Goal: Task Accomplishment & Management: Manage account settings

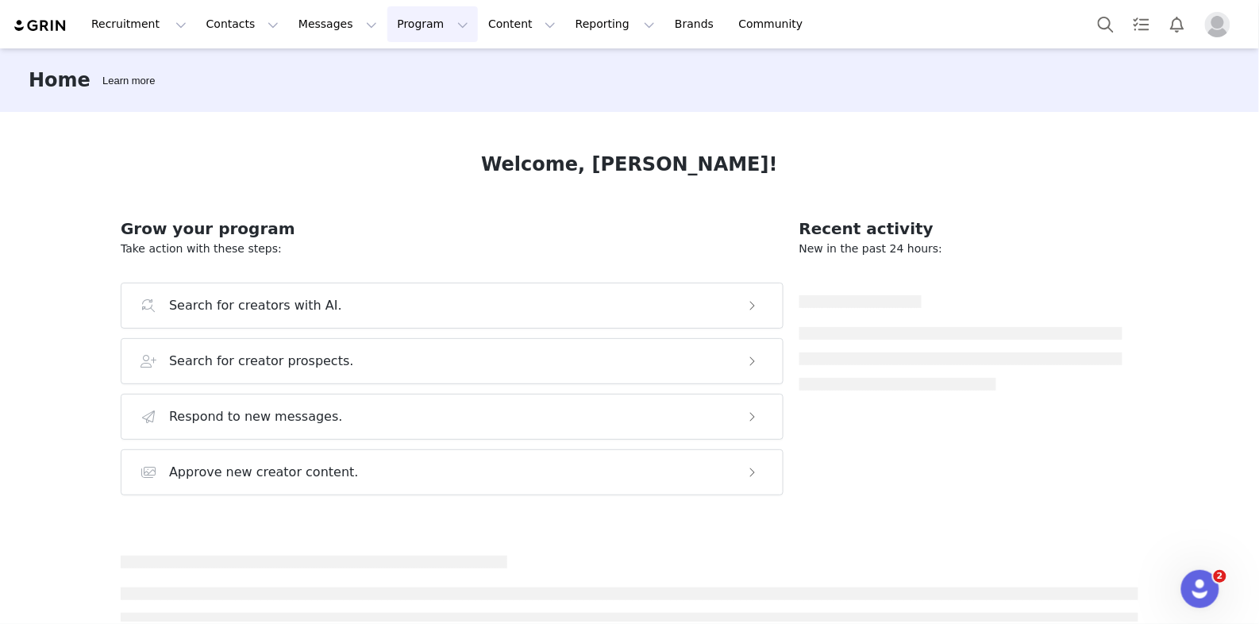
click at [417, 19] on button "Program Program" at bounding box center [432, 24] width 91 height 36
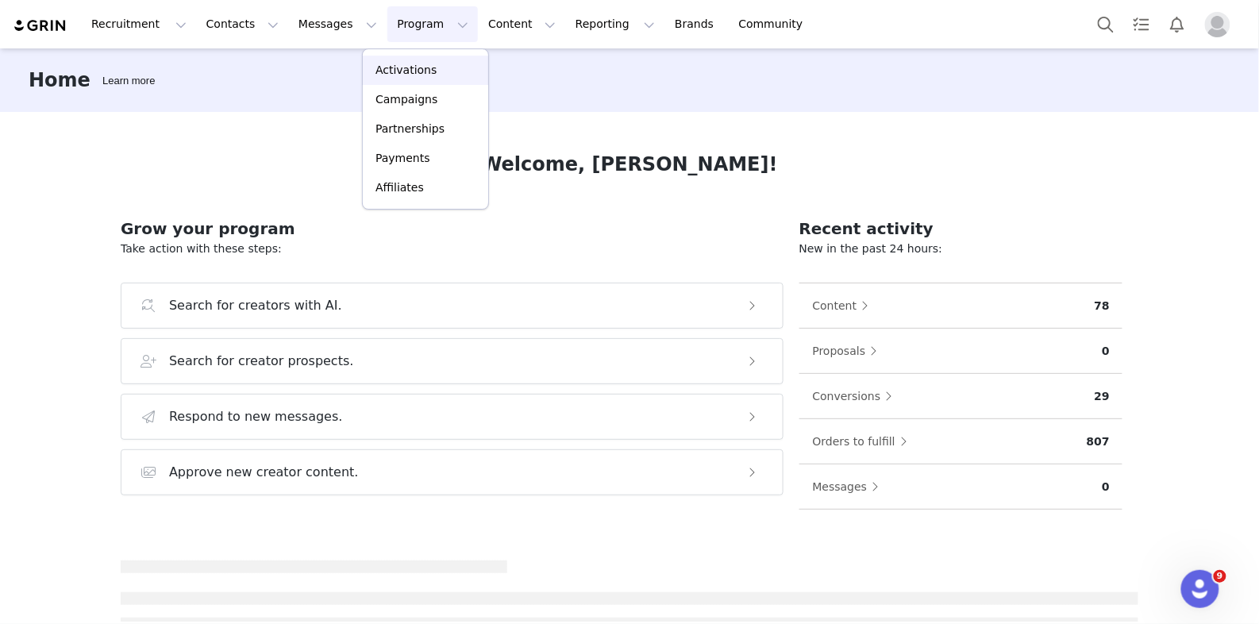
click at [417, 75] on p "Activations" at bounding box center [406, 70] width 61 height 17
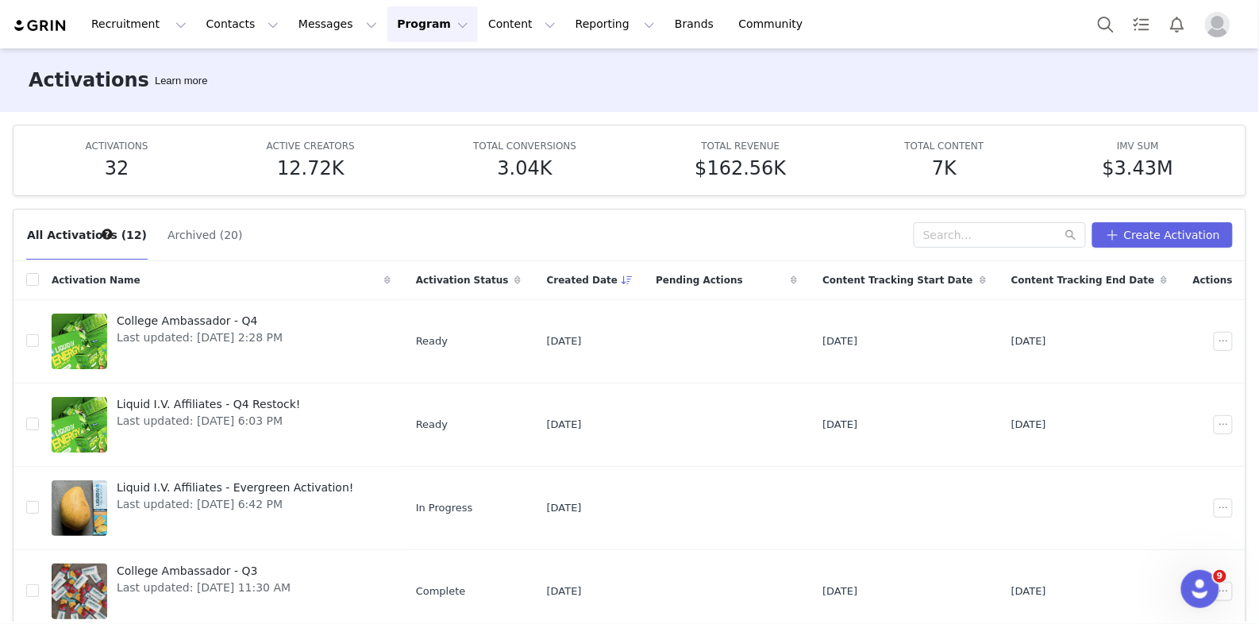
click at [1213, 33] on img "Profile" at bounding box center [1217, 24] width 25 height 25
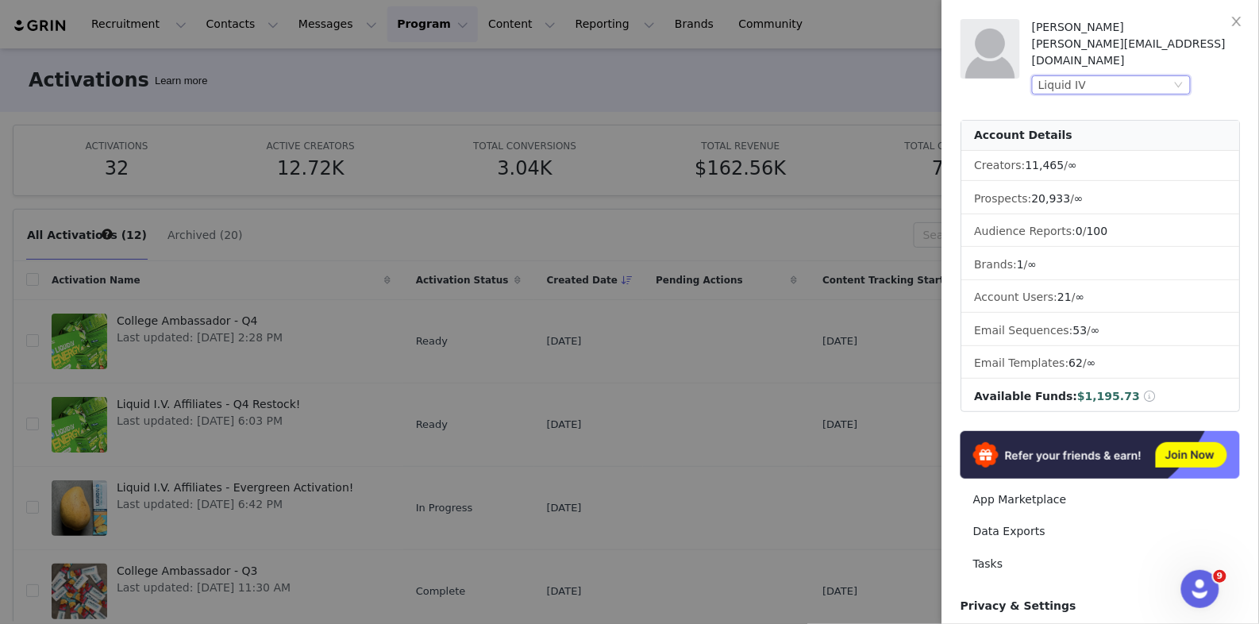
click at [1111, 76] on div "Liquid IV" at bounding box center [1104, 84] width 133 height 17
click at [1082, 95] on li "Liquid IV 2" at bounding box center [1144, 96] width 222 height 25
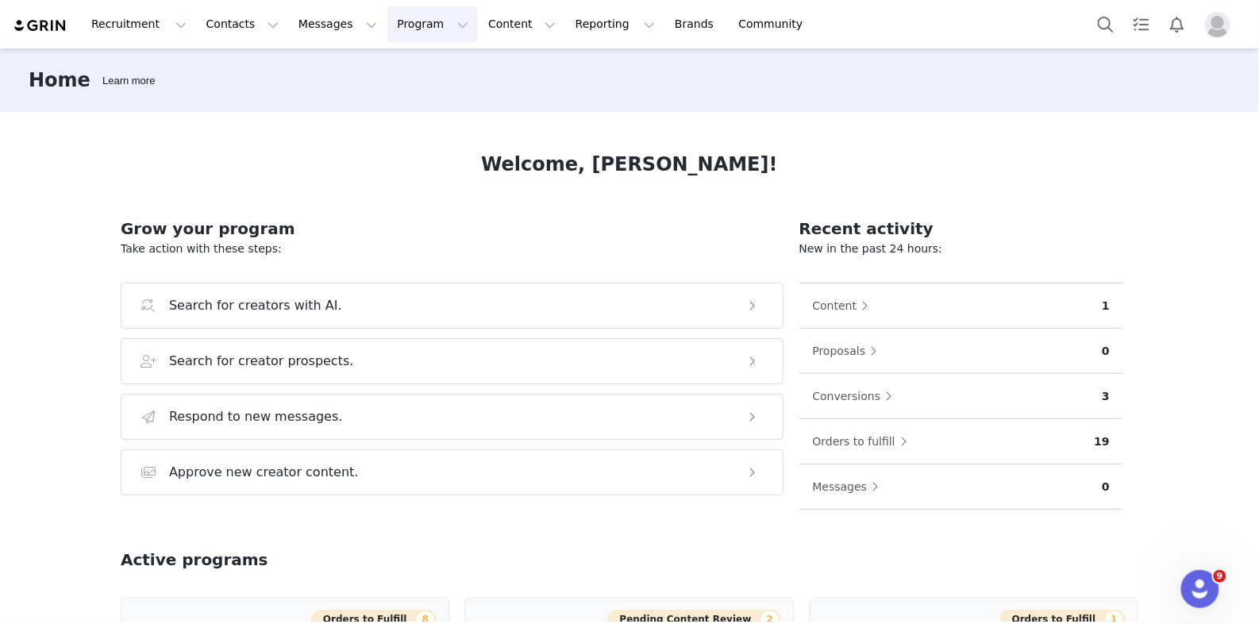
click at [399, 26] on button "Program Program" at bounding box center [432, 24] width 91 height 36
click at [404, 70] on p "Activations" at bounding box center [406, 70] width 61 height 17
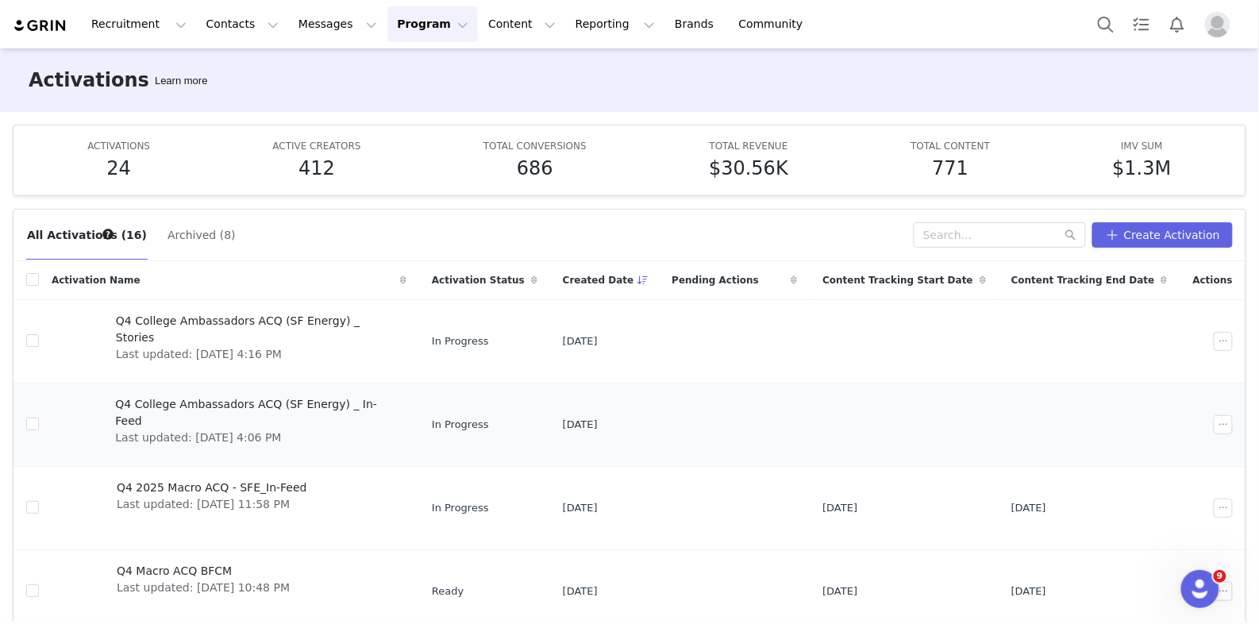
click at [306, 406] on span "Q4 College Ambassadors ACQ (SF Energy) _ In-Feed" at bounding box center [256, 412] width 282 height 33
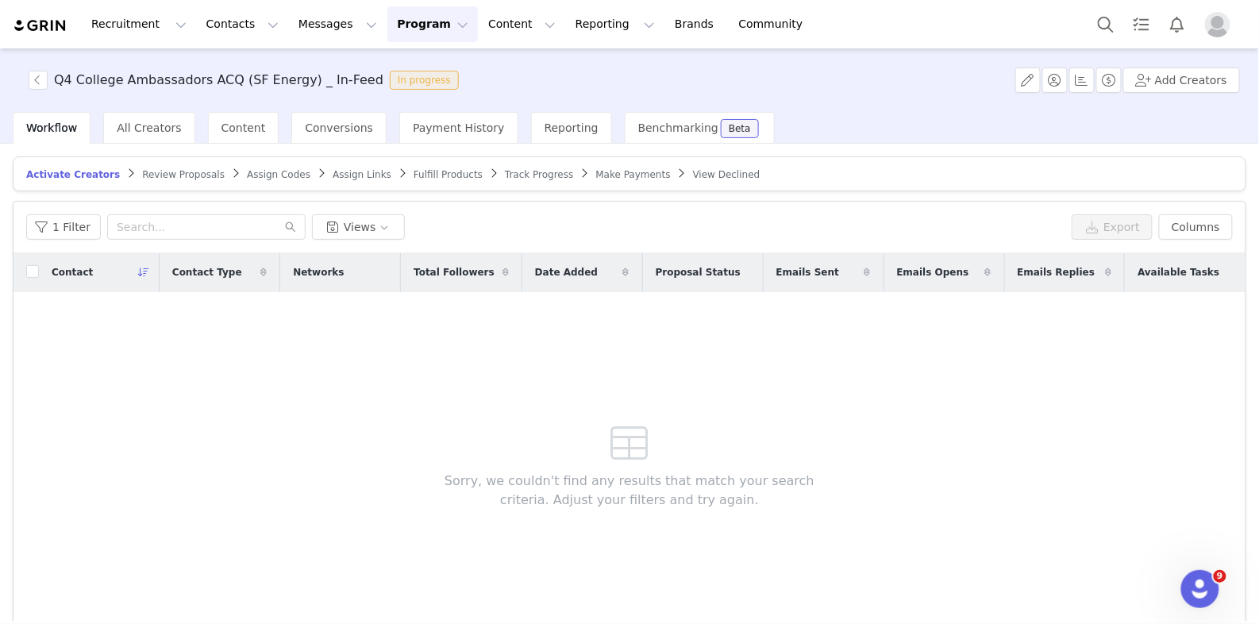
click at [440, 174] on span "Fulfill Products" at bounding box center [448, 174] width 69 height 11
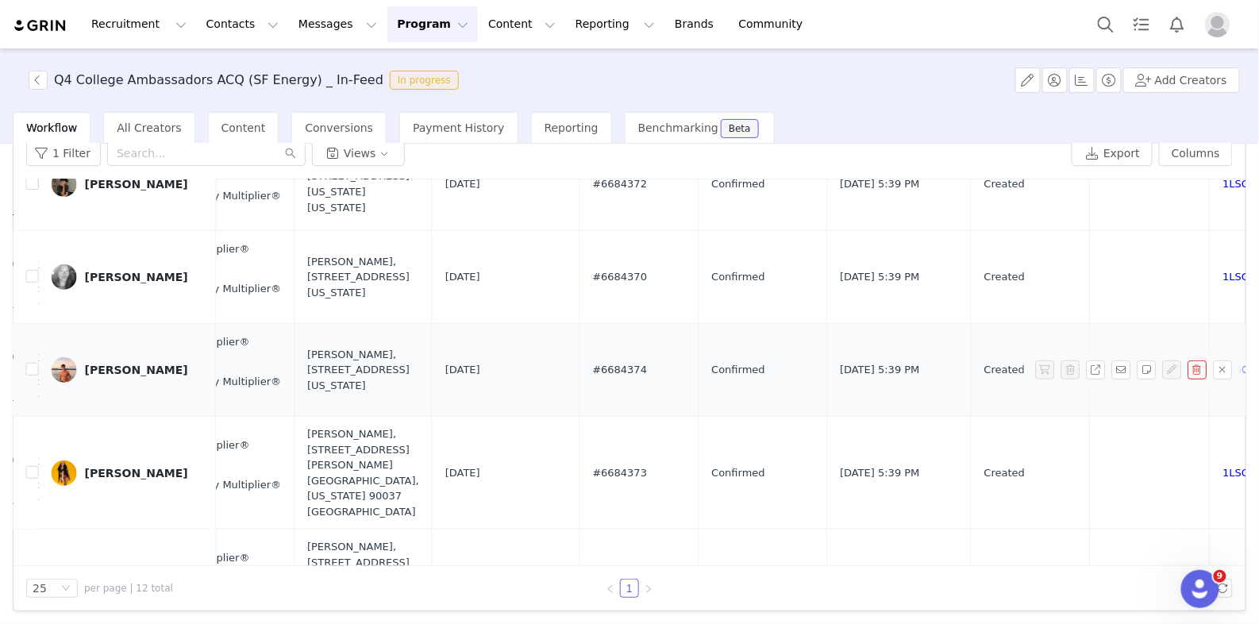
scroll to position [294, 846]
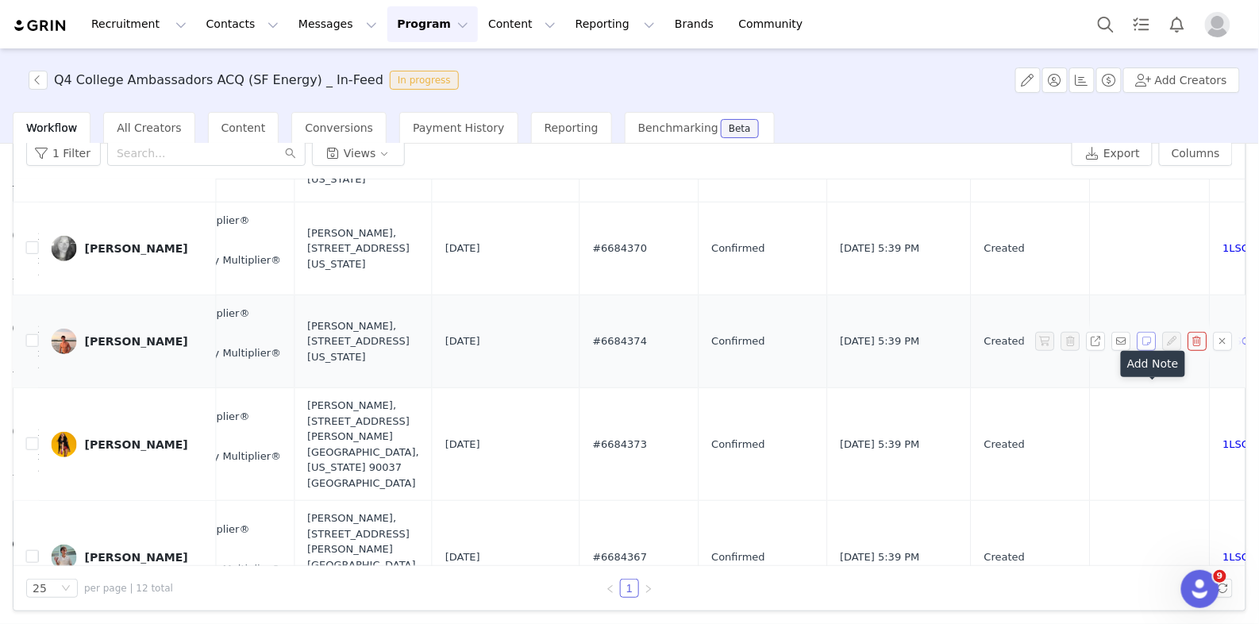
click at [1150, 351] on button "button" at bounding box center [1147, 341] width 19 height 19
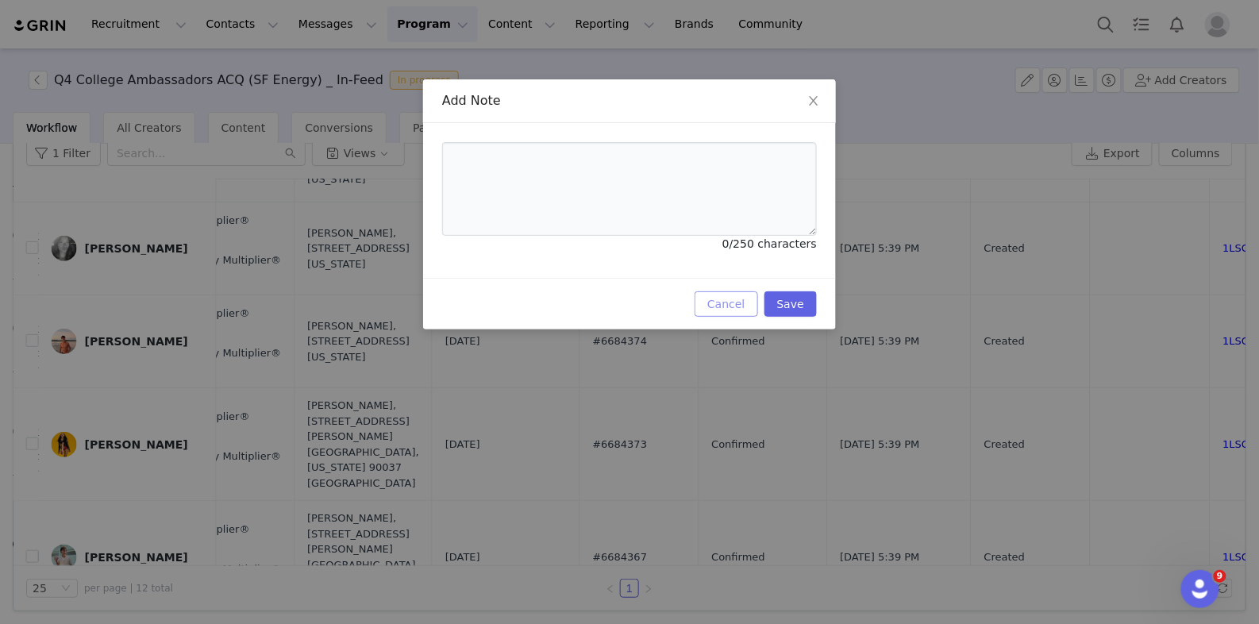
click at [724, 303] on button "Cancel" at bounding box center [726, 303] width 63 height 25
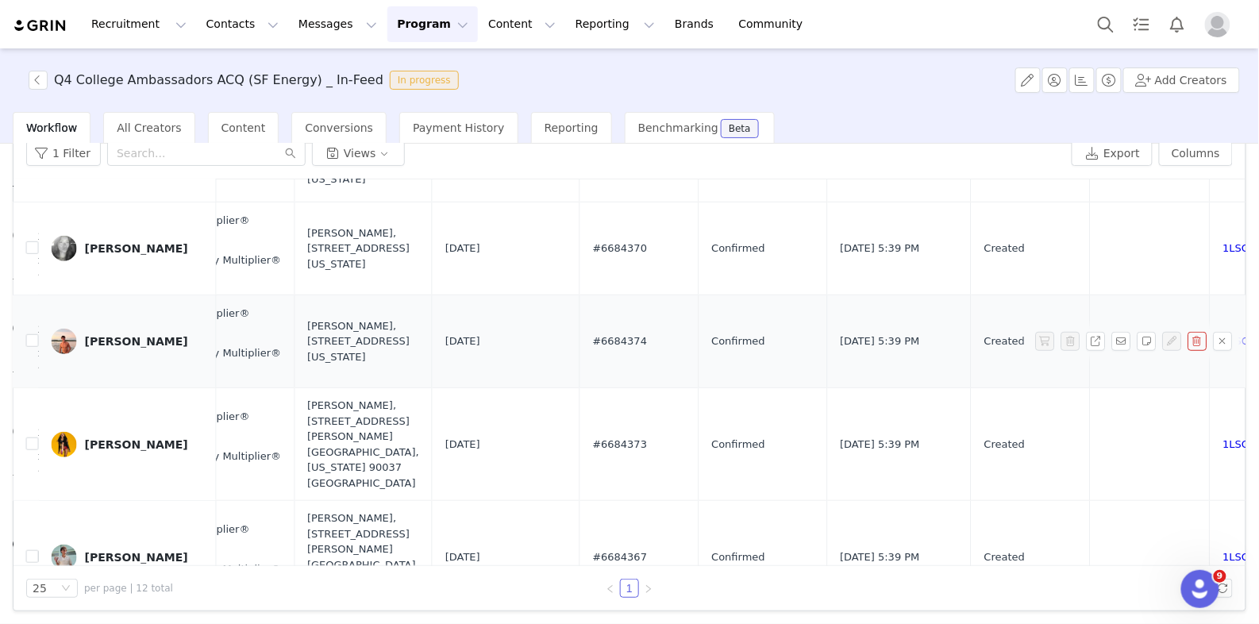
click at [141, 348] on div "Jack Norman" at bounding box center [136, 341] width 103 height 13
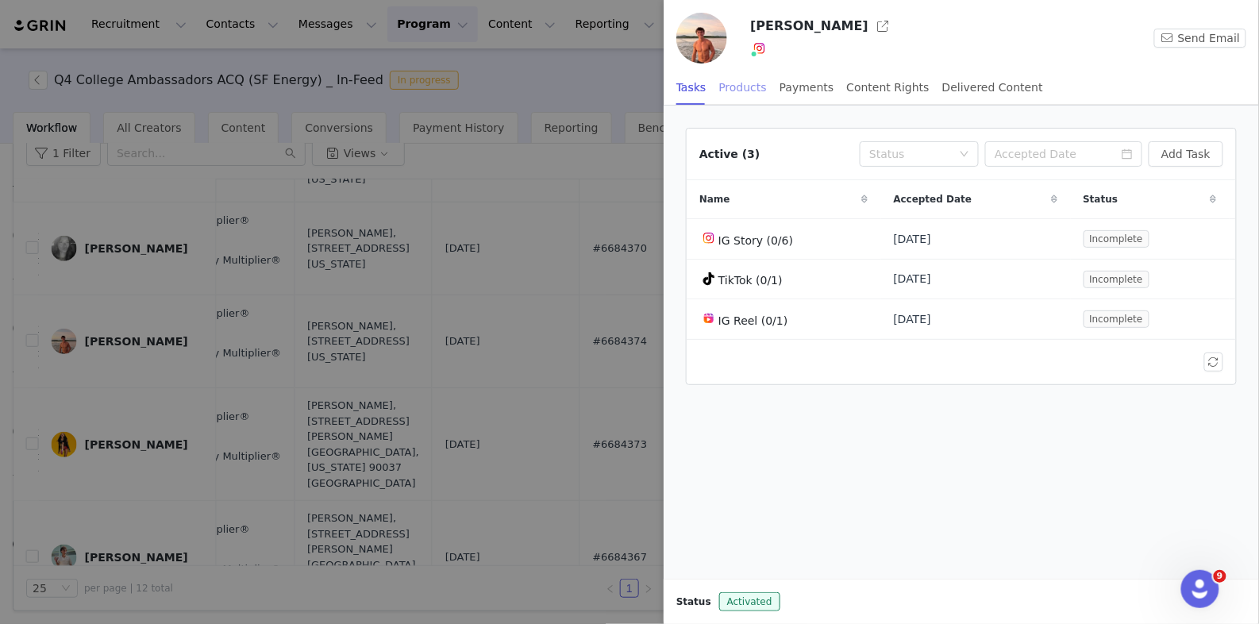
click at [757, 81] on div "Products" at bounding box center [743, 88] width 48 height 36
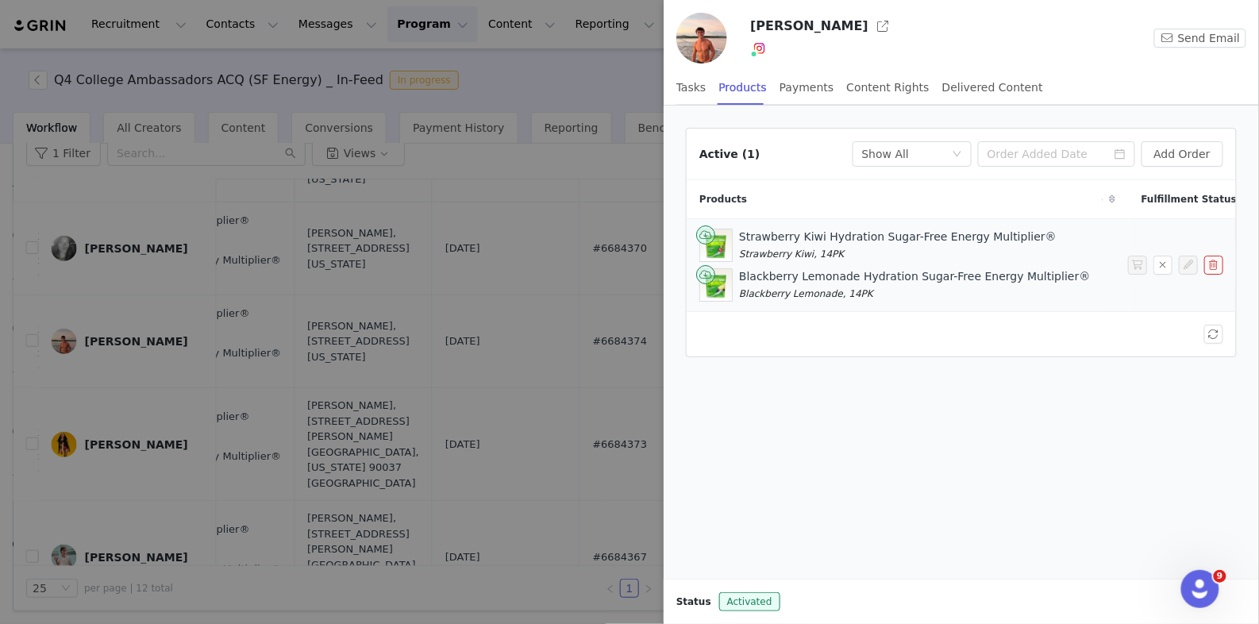
scroll to position [0, 328]
click at [482, 272] on div at bounding box center [629, 312] width 1259 height 624
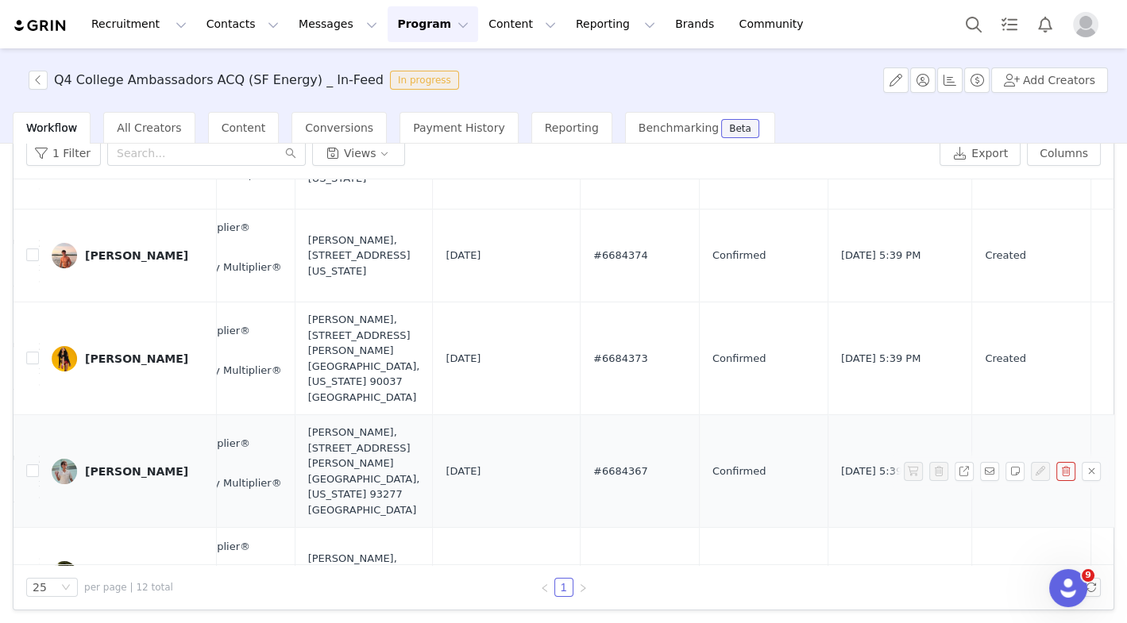
scroll to position [0, 846]
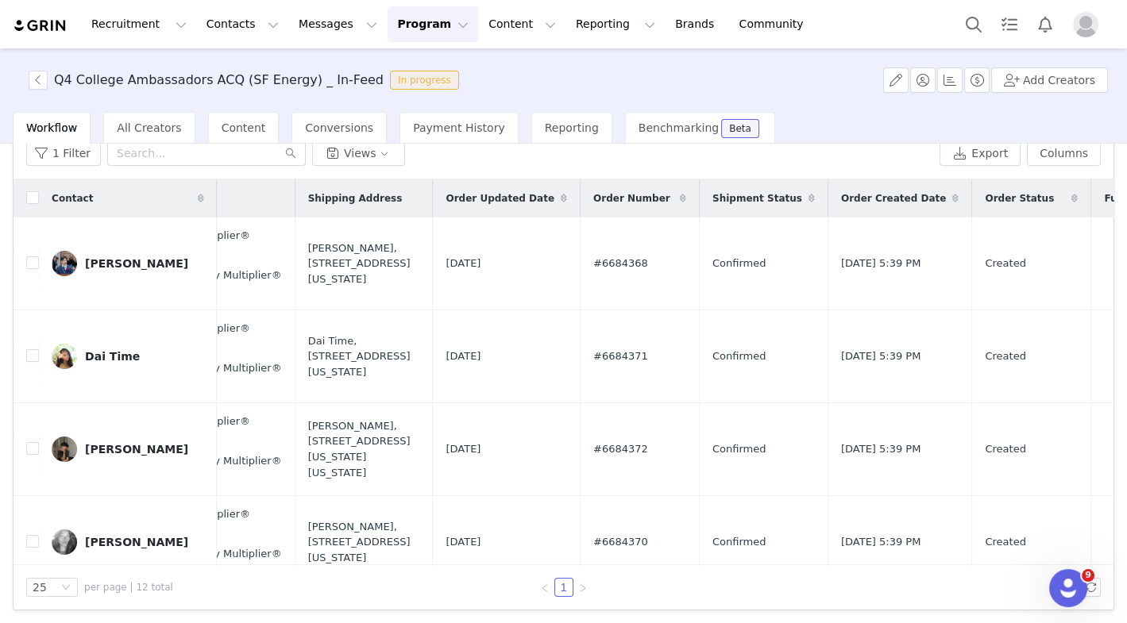
click at [1079, 12] on span "Profile" at bounding box center [1085, 24] width 25 height 25
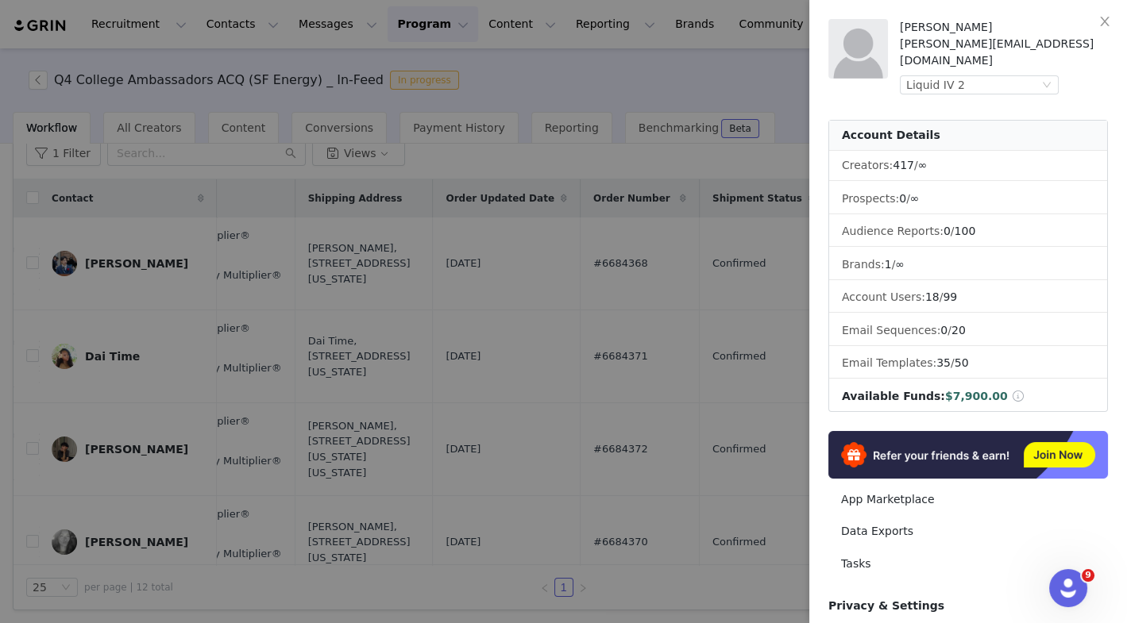
click at [942, 79] on div "Emma Shapiro emma@collectivelyinc.com Liquid IV 2 Account Details Creators: 417…" at bounding box center [967, 299] width 279 height 560
click at [939, 76] on div "Liquid IV 2" at bounding box center [935, 84] width 59 height 17
click at [931, 119] on li "Liquid IV" at bounding box center [1011, 122] width 222 height 25
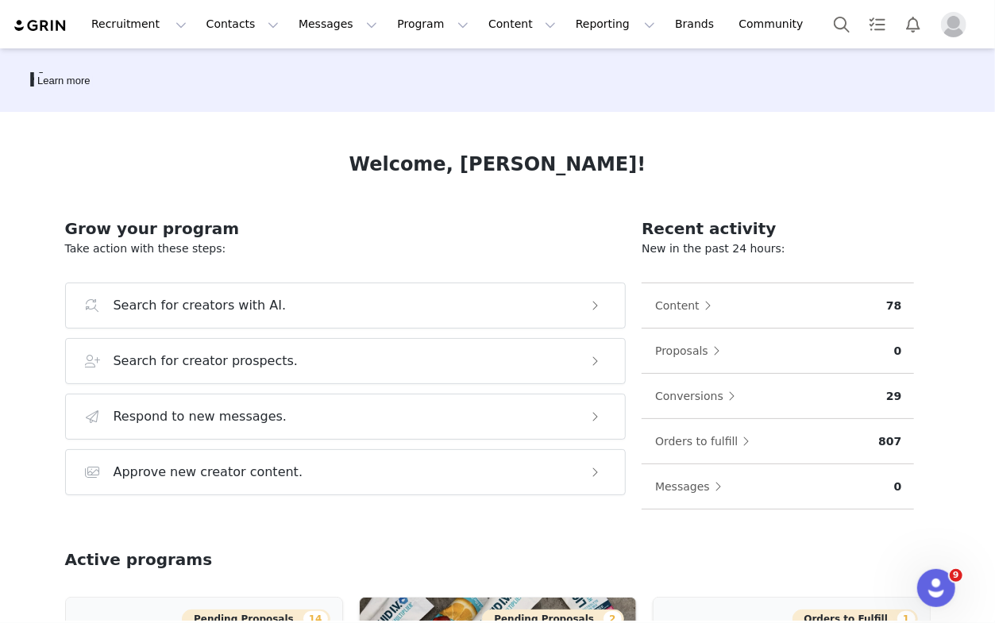
click at [946, 31] on img "Profile" at bounding box center [953, 24] width 25 height 25
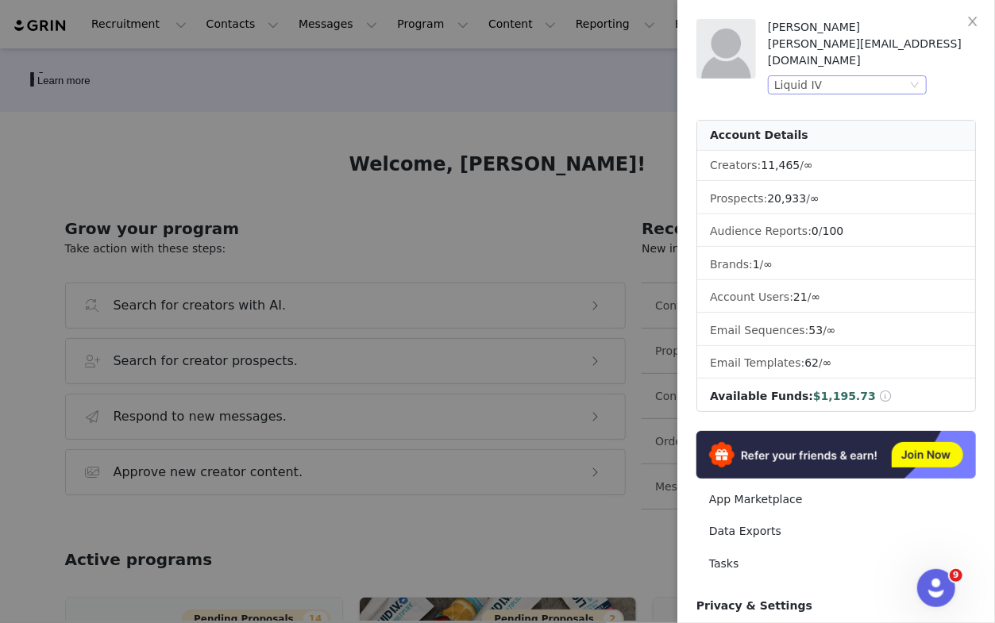
click at [883, 76] on div "Liquid IV" at bounding box center [840, 84] width 133 height 17
click at [864, 122] on li "Liquid IV" at bounding box center [879, 122] width 222 height 25
click at [502, 105] on div at bounding box center [497, 311] width 995 height 623
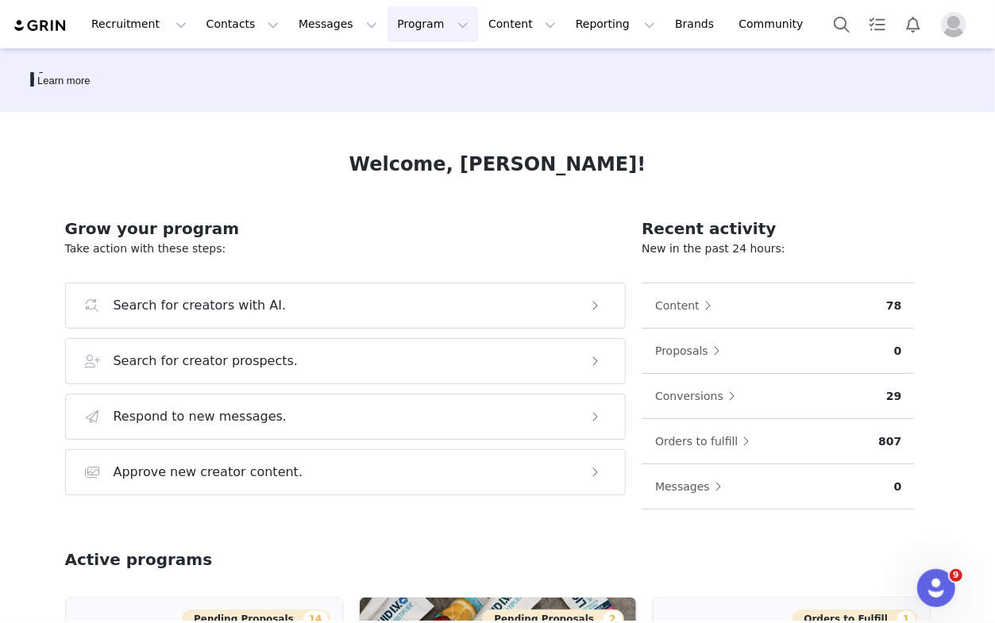
click at [406, 31] on button "Program Program" at bounding box center [432, 24] width 91 height 36
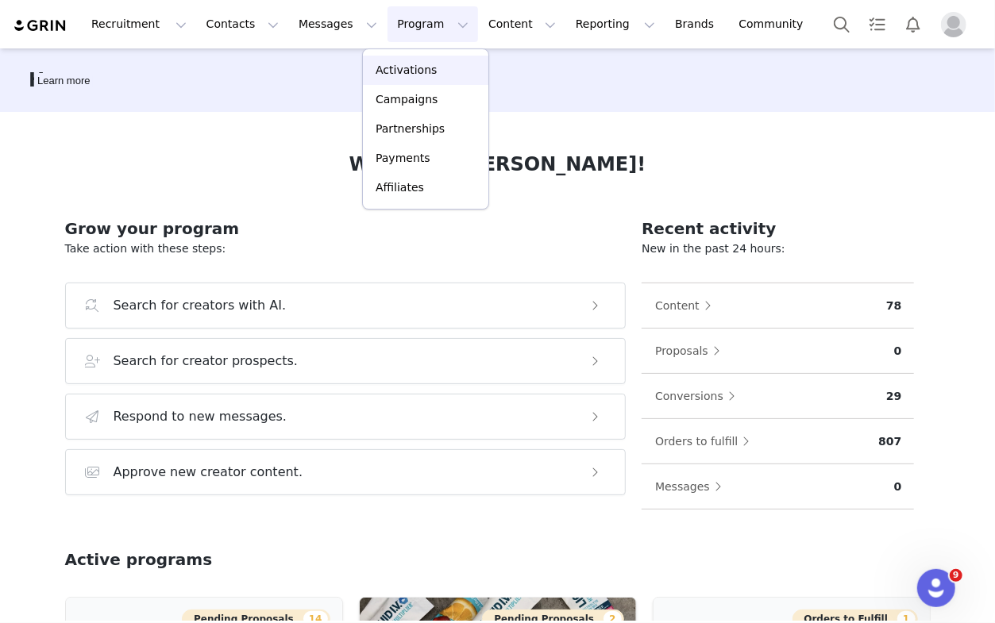
click at [403, 75] on p "Activations" at bounding box center [406, 70] width 61 height 17
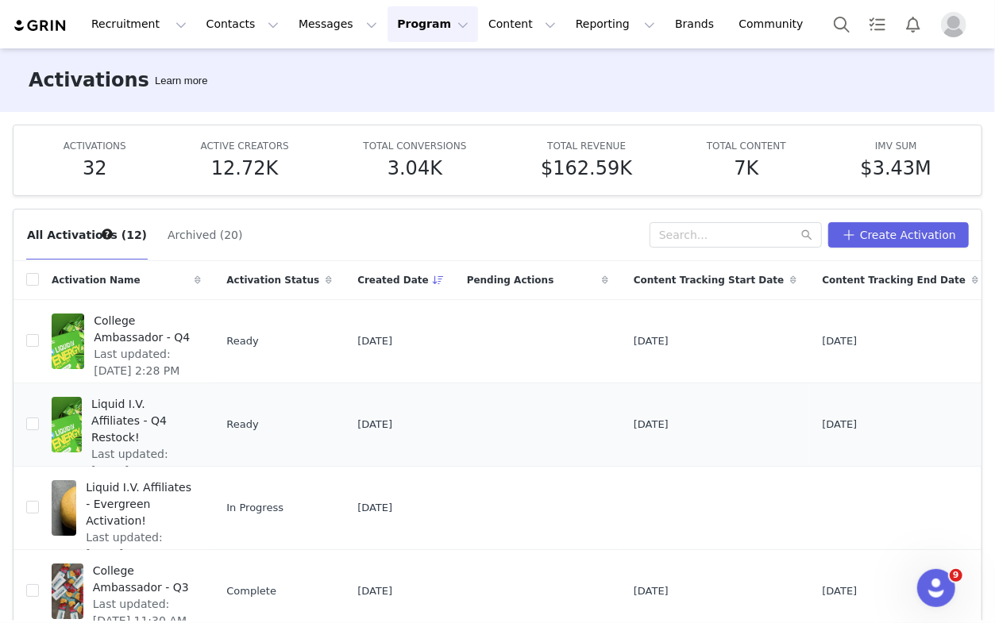
click at [149, 419] on span "Liquid I.V. Affiliates - Q4 Restock!" at bounding box center [141, 421] width 100 height 50
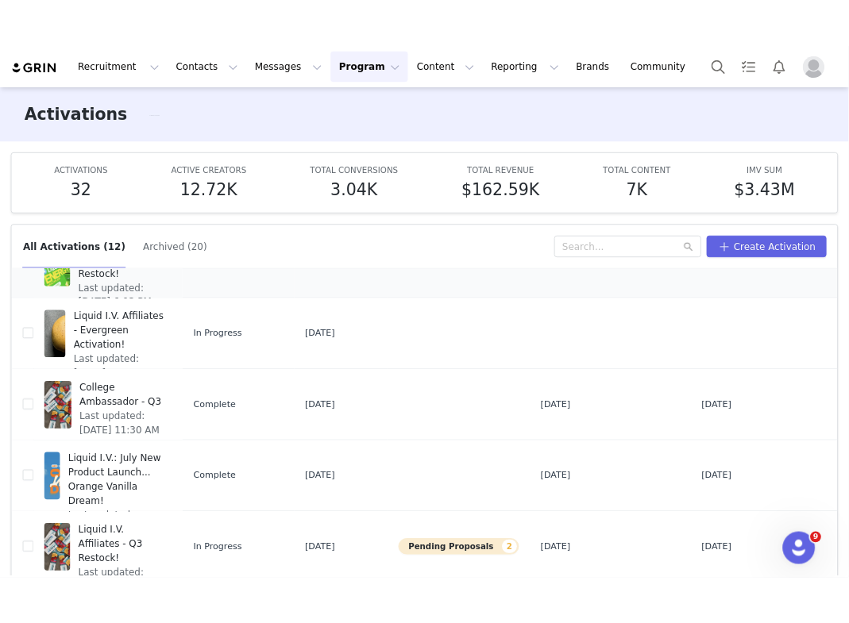
scroll to position [172, 0]
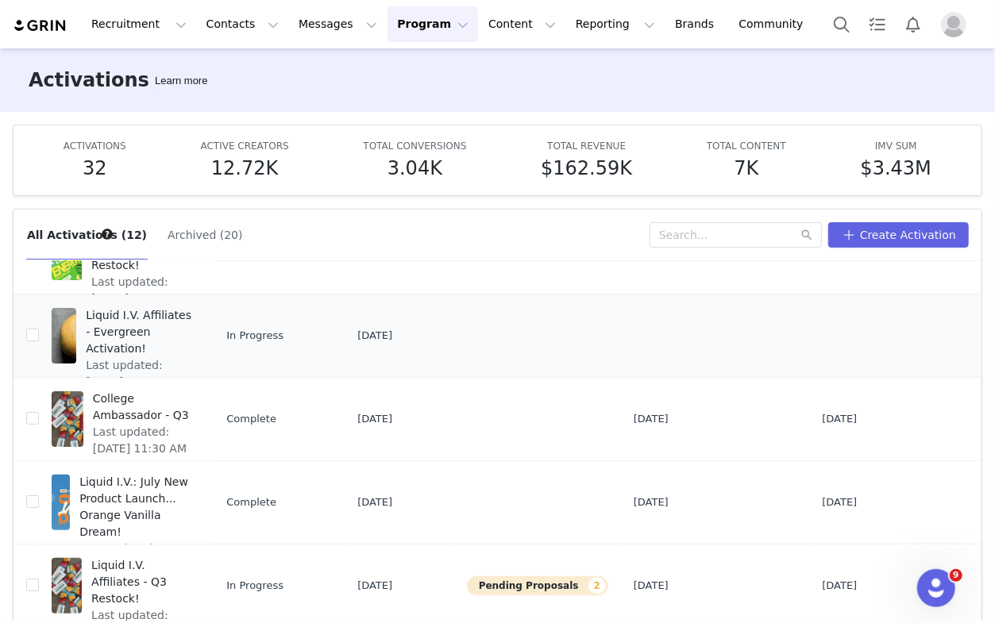
click at [148, 313] on span "Liquid I.V. Affiliates - Evergreen Activation!" at bounding box center [139, 332] width 106 height 50
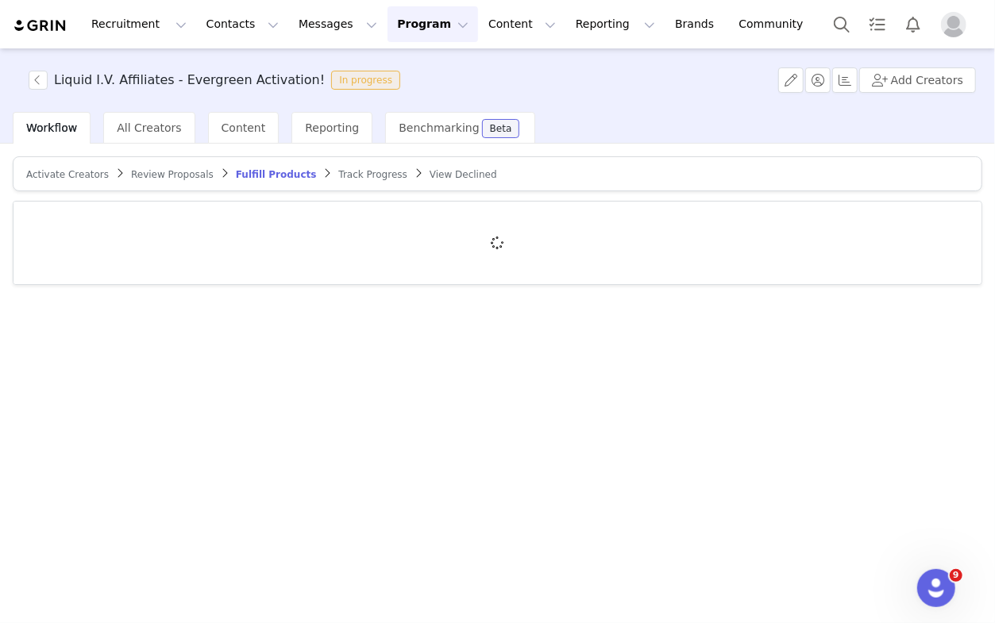
click at [191, 84] on h3 "Liquid I.V. Affiliates - Evergreen Activation!" at bounding box center [189, 80] width 271 height 19
copy h3 "Liquid I.V. Affiliates - Evergreen Activation!"
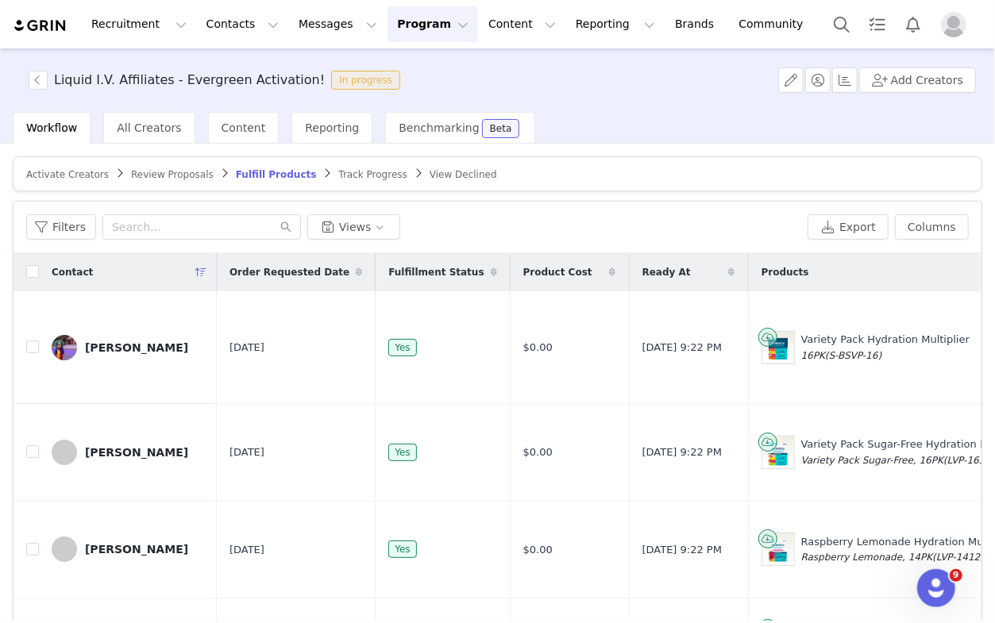
click at [464, 210] on div "Filters Views Export Columns" at bounding box center [497, 228] width 968 height 52
